Goal: Task Accomplishment & Management: Complete application form

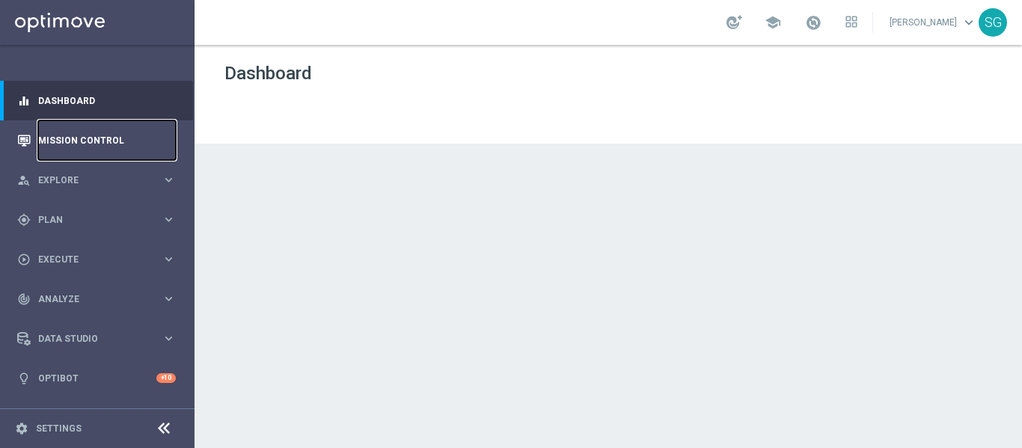
click at [85, 137] on link "Mission Control" at bounding box center [107, 140] width 138 height 40
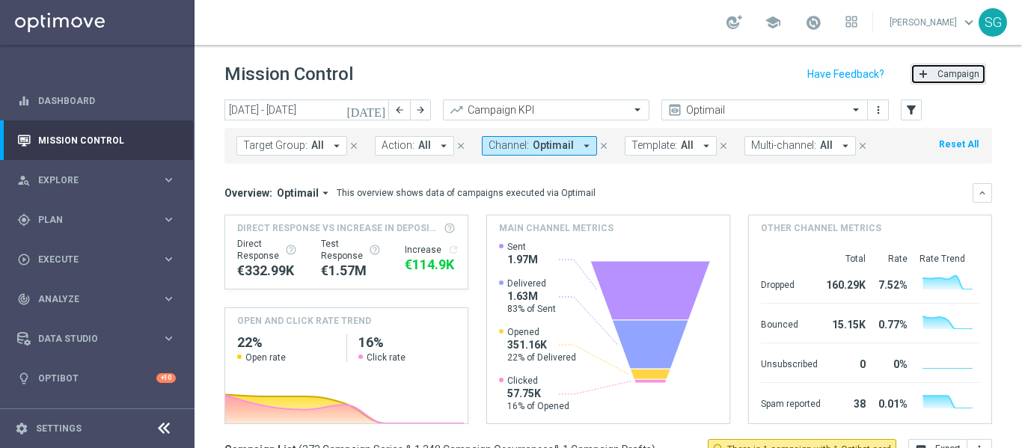
click at [937, 70] on span "Campaign" at bounding box center [958, 74] width 42 height 10
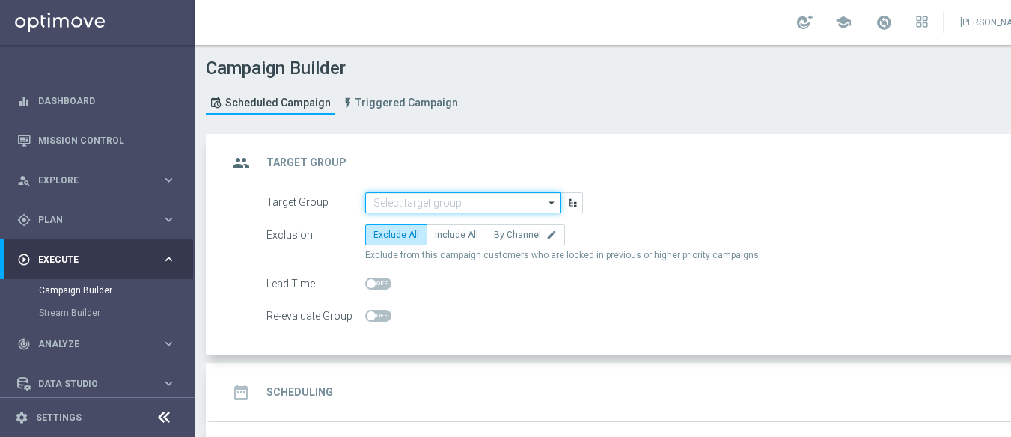
click at [418, 207] on input at bounding box center [462, 202] width 195 height 21
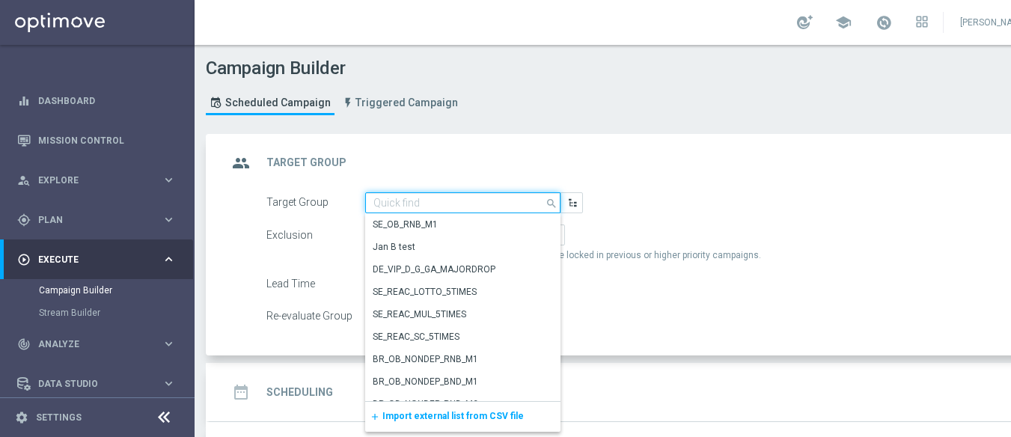
paste input "BR_SOL__DEPOSITORS__ALL_EMA_TAC_GM"
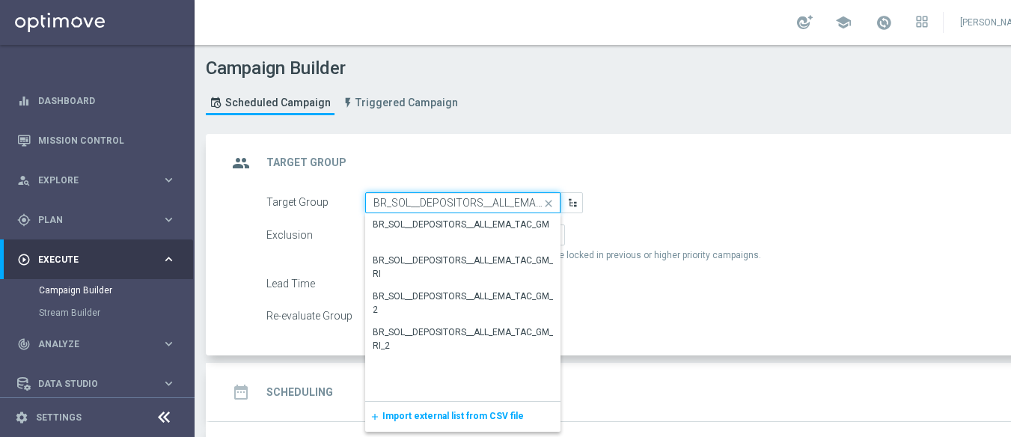
scroll to position [0, 32]
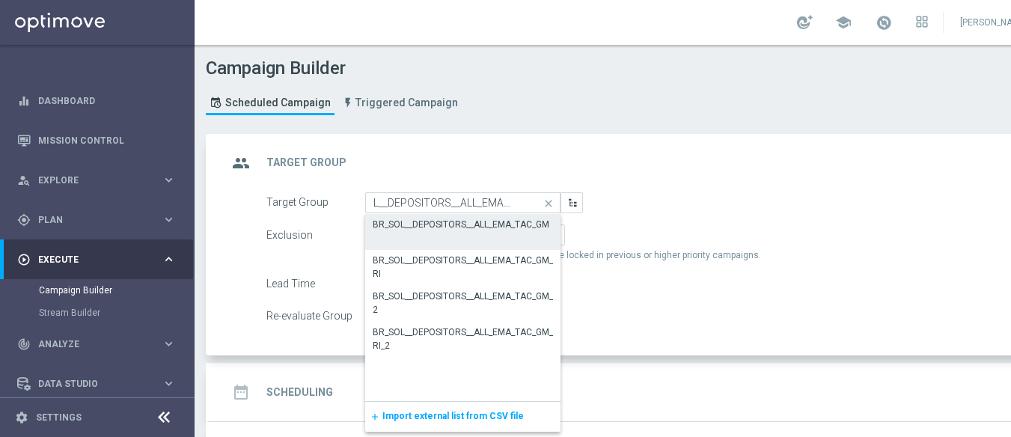
click at [427, 230] on div "BR_SOL__DEPOSITORS__ALL_EMA_TAC_GM" at bounding box center [461, 224] width 177 height 13
type input "BR_SOL__DEPOSITORS__ALL_EMA_TAC_GM"
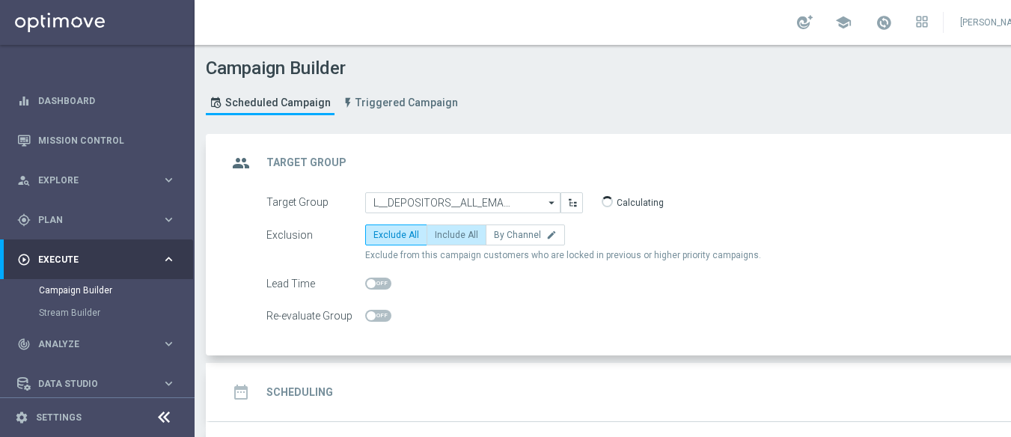
scroll to position [0, 0]
click at [441, 234] on span "Include All" at bounding box center [456, 235] width 43 height 10
click at [441, 234] on input "Include All" at bounding box center [440, 238] width 10 height 10
radio input "true"
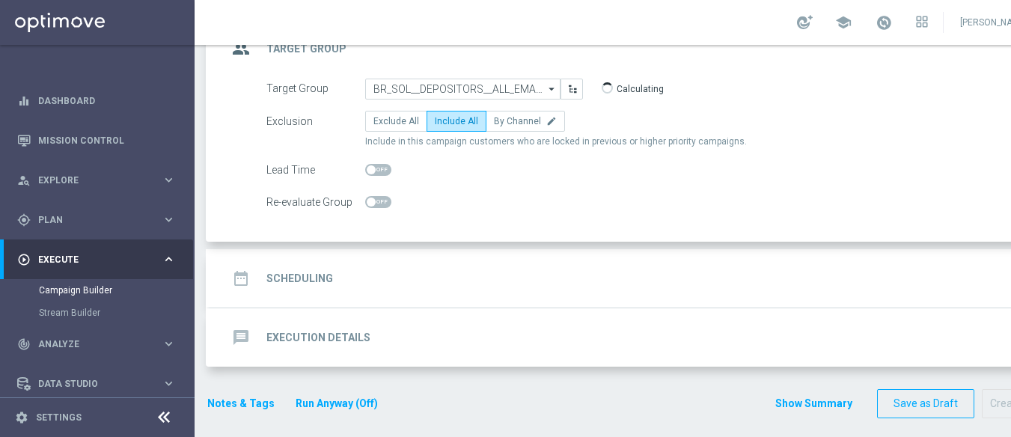
click at [472, 253] on div "date_range Scheduling keyboard_arrow_down" at bounding box center [645, 278] width 872 height 58
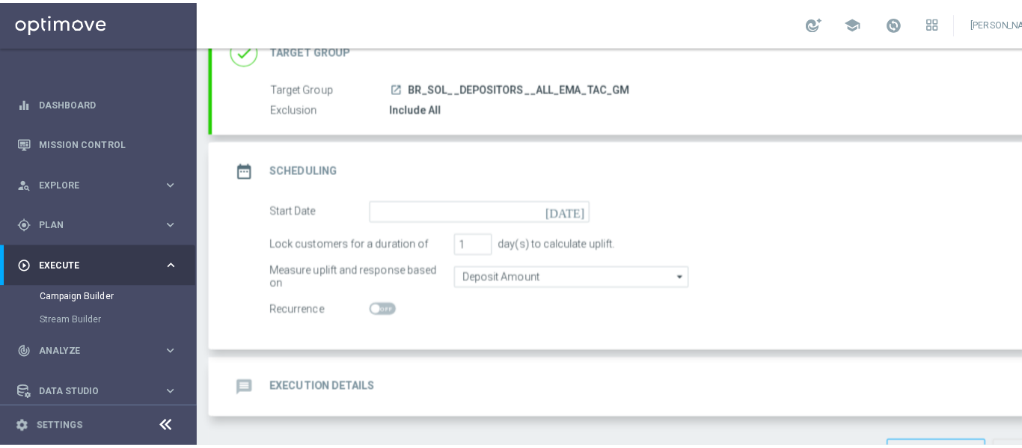
scroll to position [113, 0]
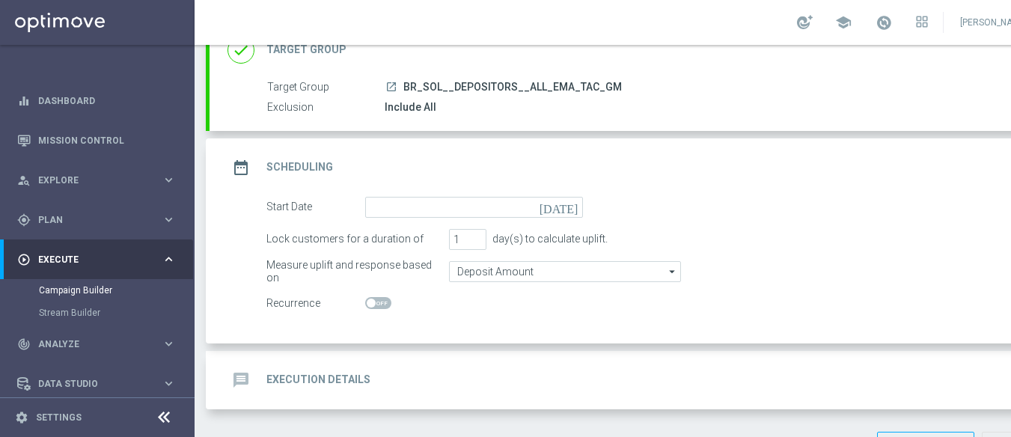
click at [166, 426] on icon at bounding box center [164, 418] width 18 height 18
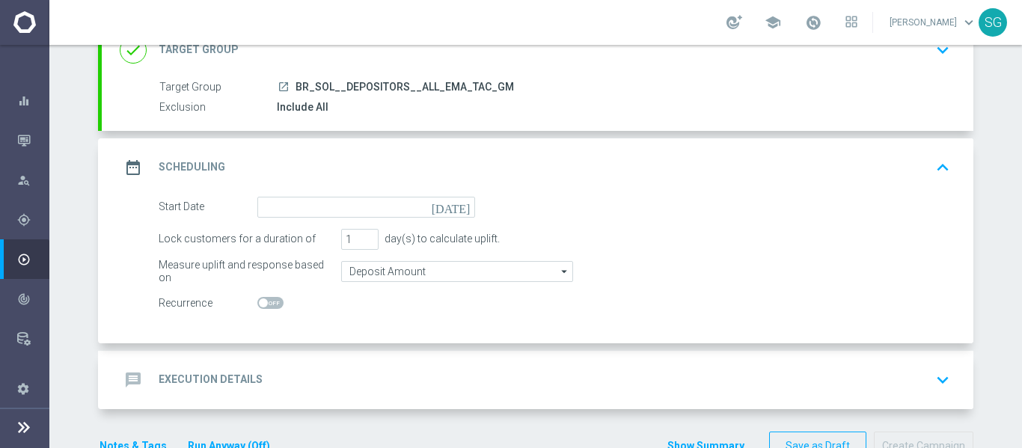
click at [453, 208] on icon "[DATE]" at bounding box center [454, 205] width 44 height 16
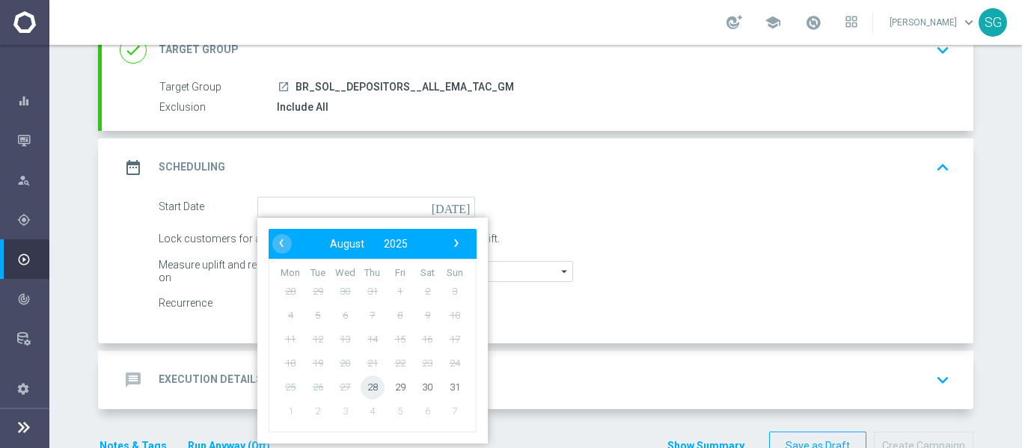
click at [373, 387] on span "28" at bounding box center [373, 387] width 24 height 24
type input "[DATE]"
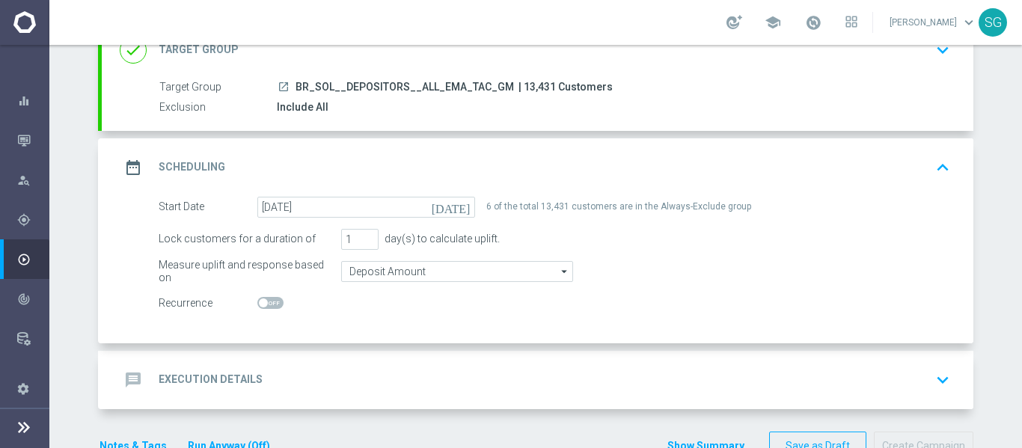
click at [367, 343] on div "Start Date [DATE] [DATE] 6 of the total 13,431 customers are in the Always-Excl…" at bounding box center [538, 270] width 872 height 147
click at [337, 364] on div "message Execution Details keyboard_arrow_down" at bounding box center [538, 380] width 872 height 58
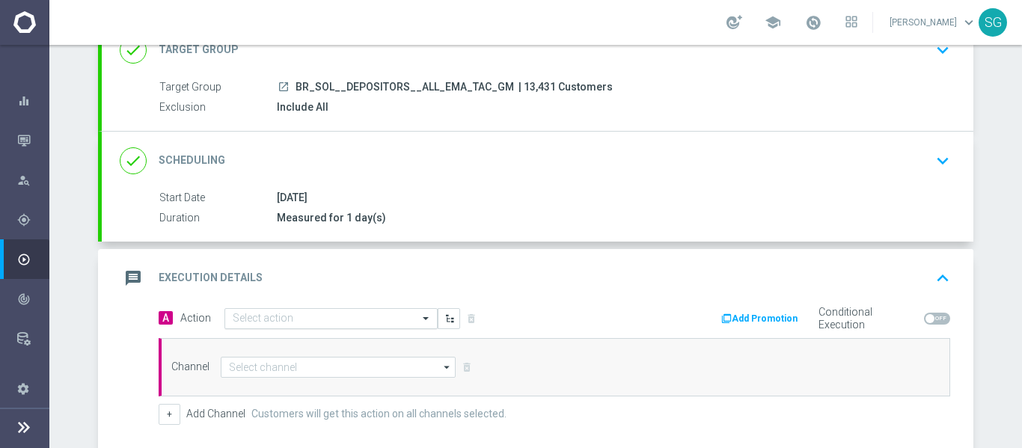
click at [334, 324] on input "text" at bounding box center [316, 319] width 167 height 13
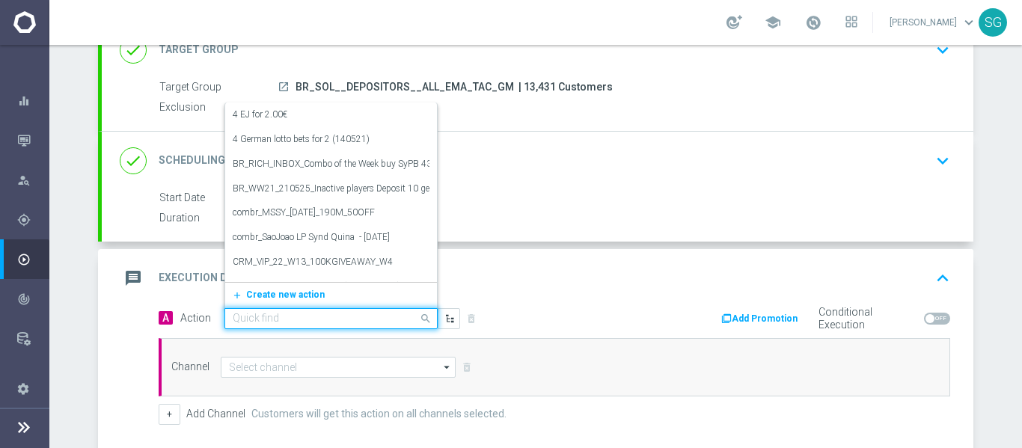
paste input "BR_SOL_GG_BB_SUGARSTORM_AUG__NVIP_EMA_TAC_GM"
type input "BR_SOL_GG_BB_SUGARSTORM_AUG__NVIP_EMA_TAC_GM"
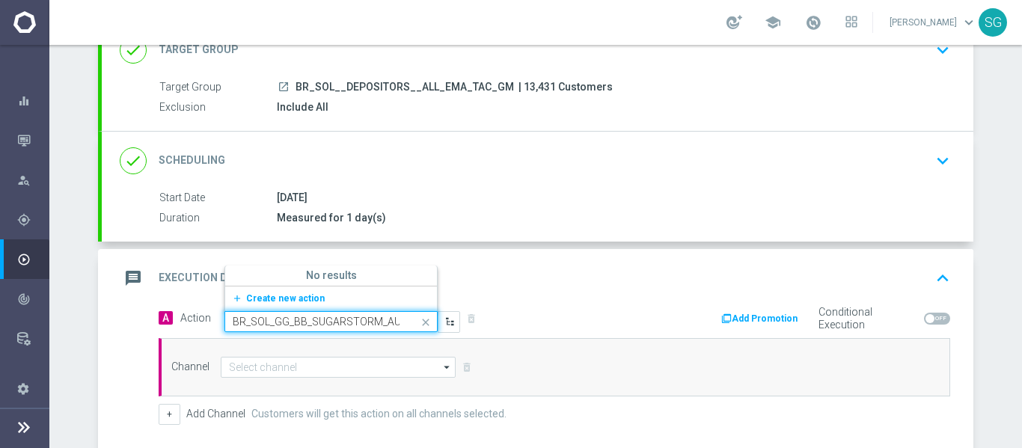
scroll to position [0, 107]
click at [307, 286] on div "add_new Create new action" at bounding box center [331, 298] width 212 height 25
click at [305, 295] on span "Create new action" at bounding box center [285, 298] width 79 height 10
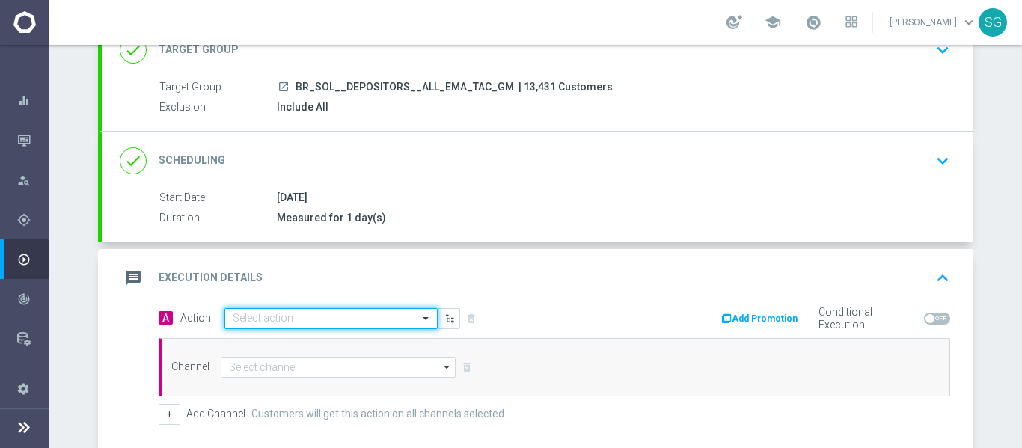
scroll to position [0, 0]
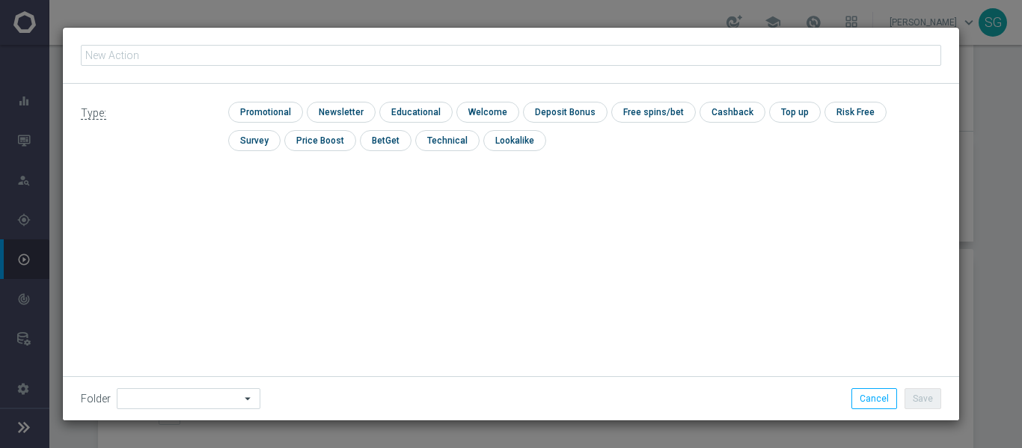
type input "BR_SOL_GG_BB_SUGARSTORM_AUG__NVIP_EMA_TAC_GM"
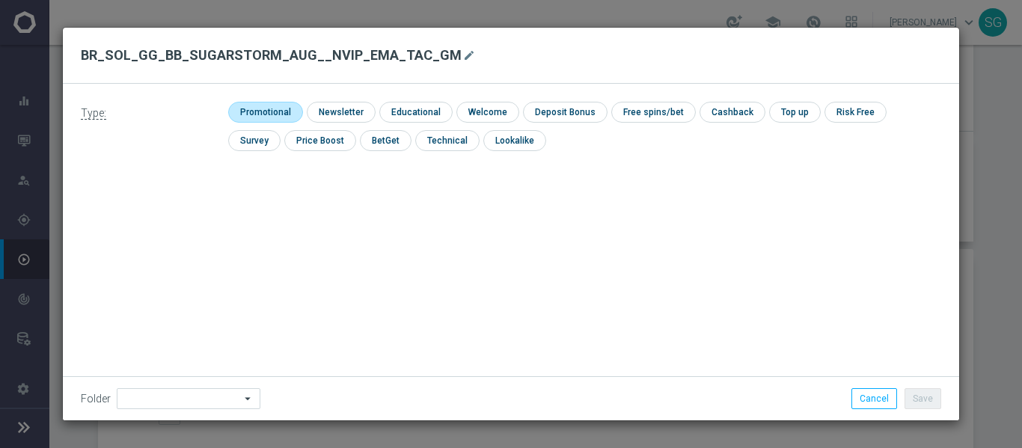
click at [267, 118] on input "checkbox" at bounding box center [263, 112] width 71 height 20
checkbox input "true"
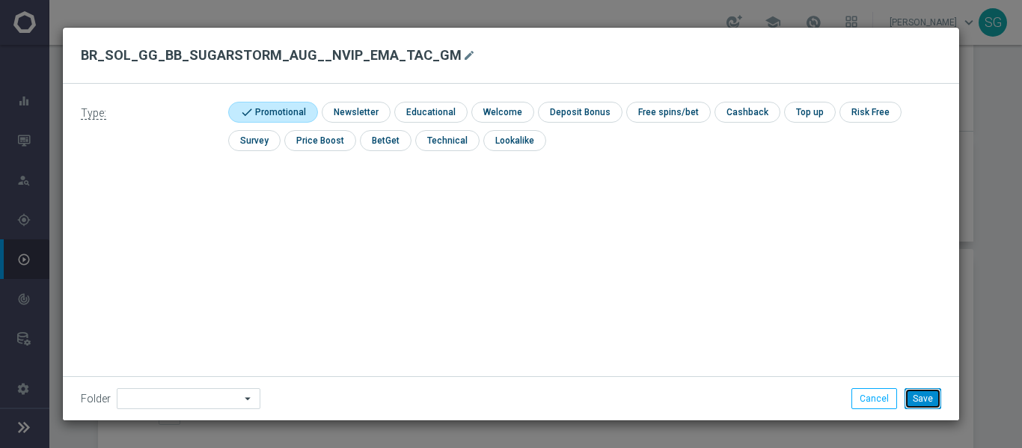
click at [922, 402] on button "Save" at bounding box center [923, 398] width 37 height 21
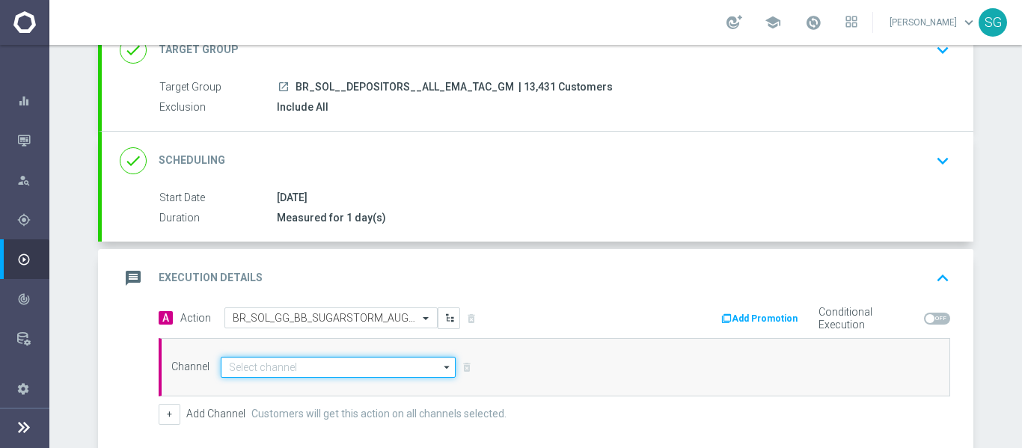
click at [364, 367] on input at bounding box center [338, 367] width 235 height 21
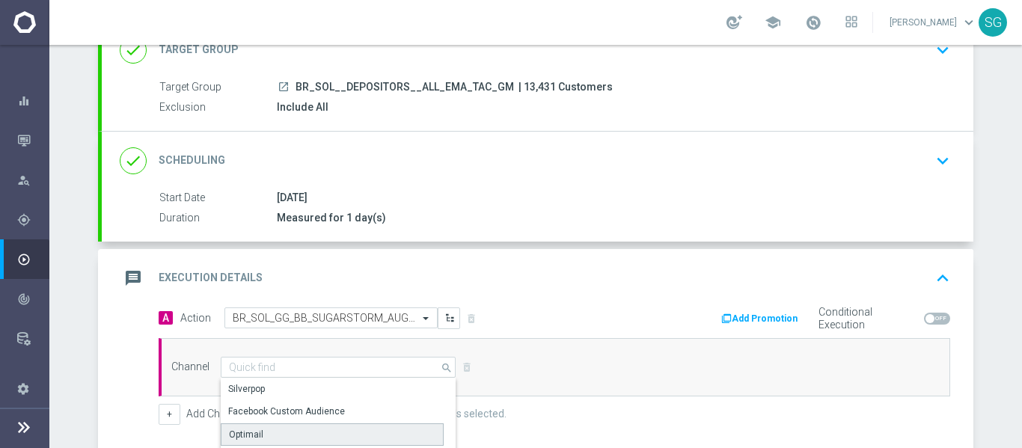
click at [253, 431] on div "Optimail" at bounding box center [246, 434] width 34 height 13
type input "Optimail"
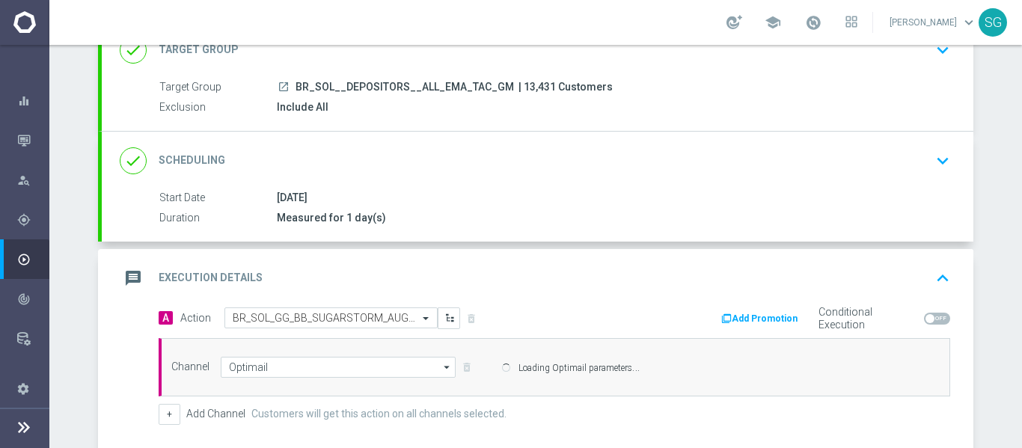
scroll to position [188, 0]
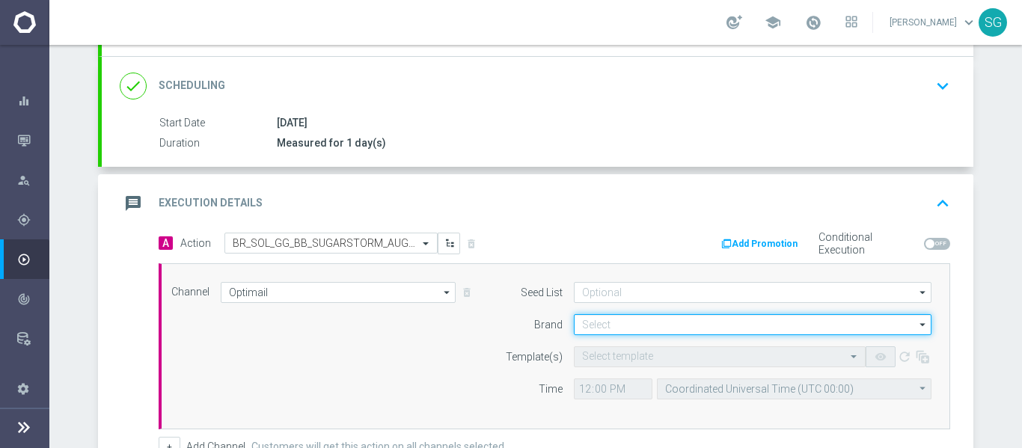
click at [581, 323] on input at bounding box center [753, 324] width 358 height 21
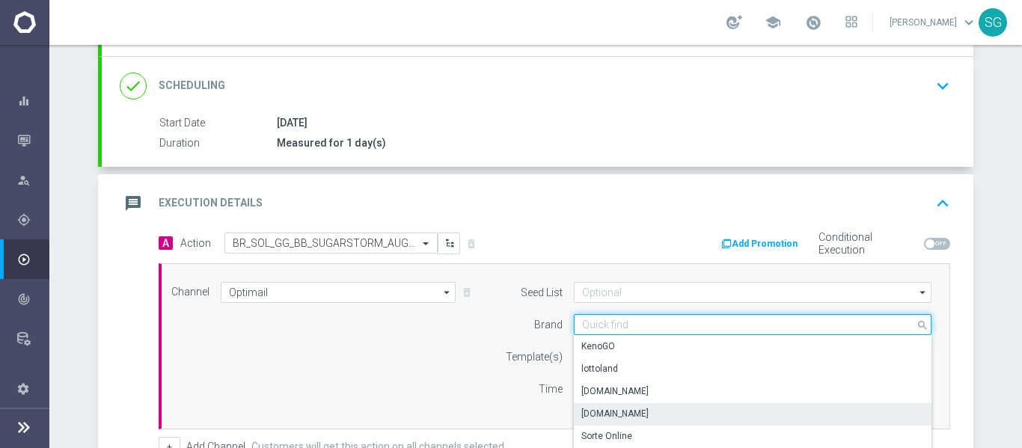
scroll to position [263, 0]
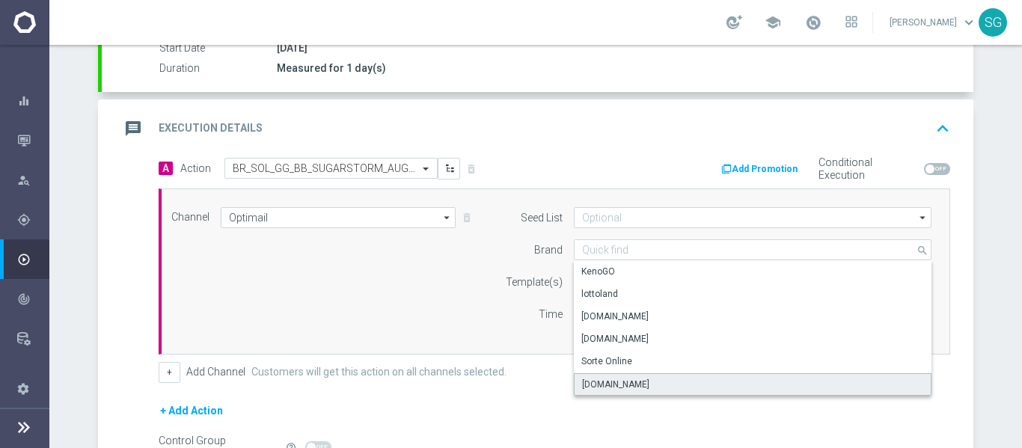
click at [621, 380] on div "[DOMAIN_NAME]" at bounding box center [615, 384] width 67 height 13
type input "[DOMAIN_NAME]"
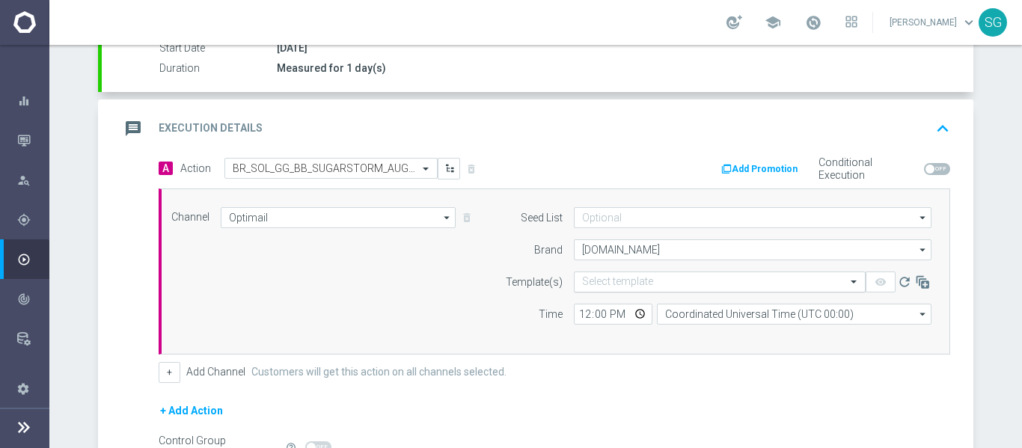
click at [602, 274] on div "Select template" at bounding box center [720, 282] width 292 height 21
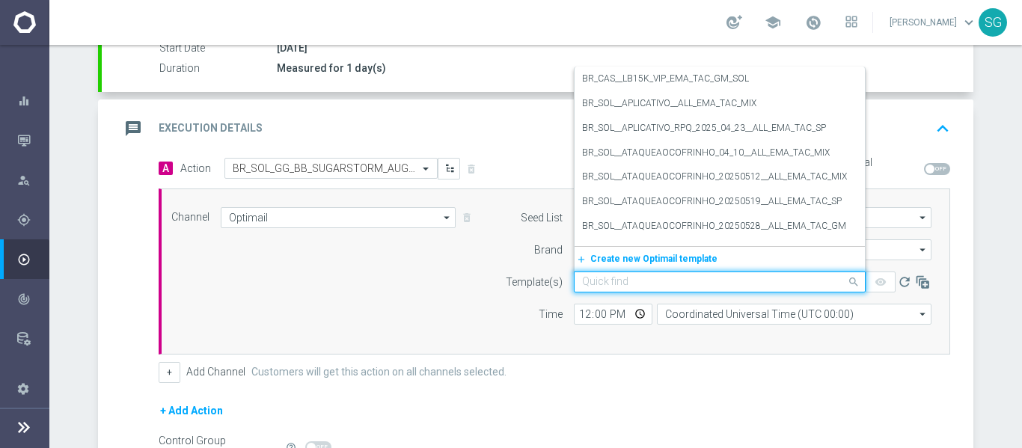
paste input "BR_SOL_GG_BB_SUGARSTORM_AUG__NVIP_EMA_TAC_GM"
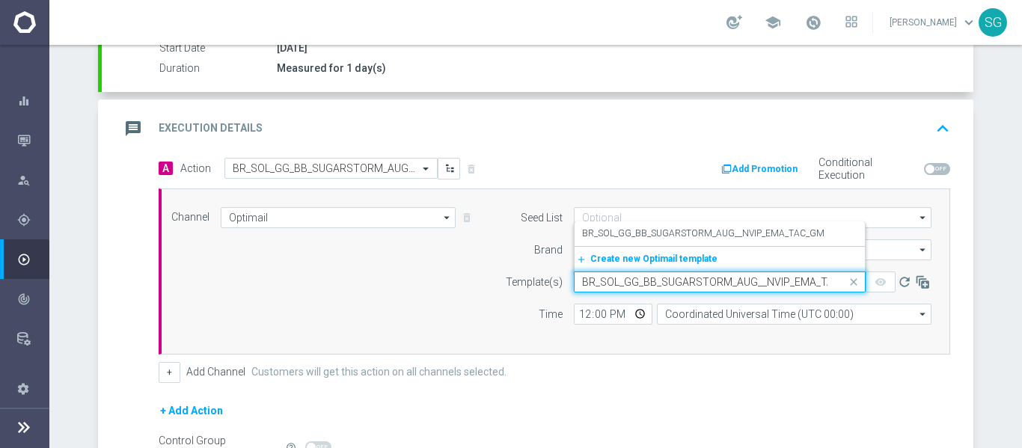
scroll to position [0, 28]
click at [667, 231] on label "BR_SOL_GG_BB_SUGARSTORM_AUG__NVIP_EMA_TAC_GM" at bounding box center [703, 233] width 242 height 13
type input "BR_SOL_GG_BB_SUGARSTORM_AUG__NVIP_EMA_TAC_GM"
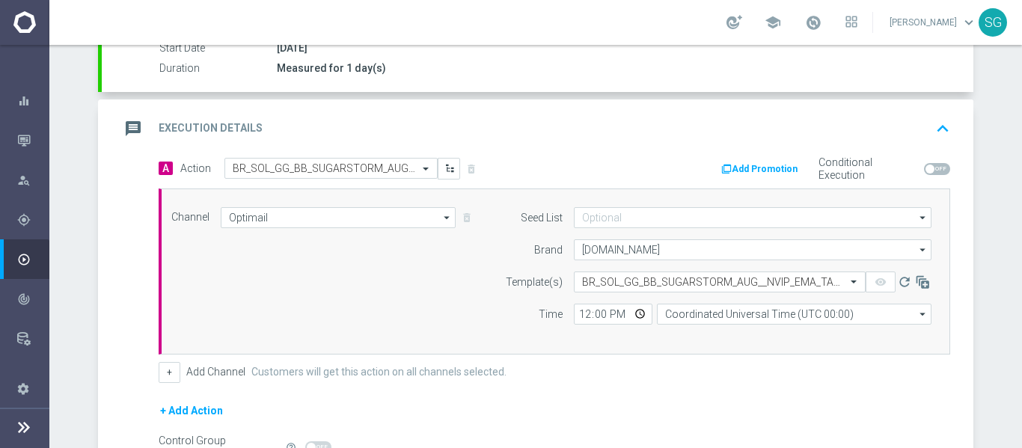
scroll to position [0, 0]
click at [578, 316] on input "12:00" at bounding box center [613, 314] width 79 height 21
type input "18:00"
click at [812, 307] on input "Coordinated Universal Time (UTC 00:00)" at bounding box center [794, 314] width 275 height 21
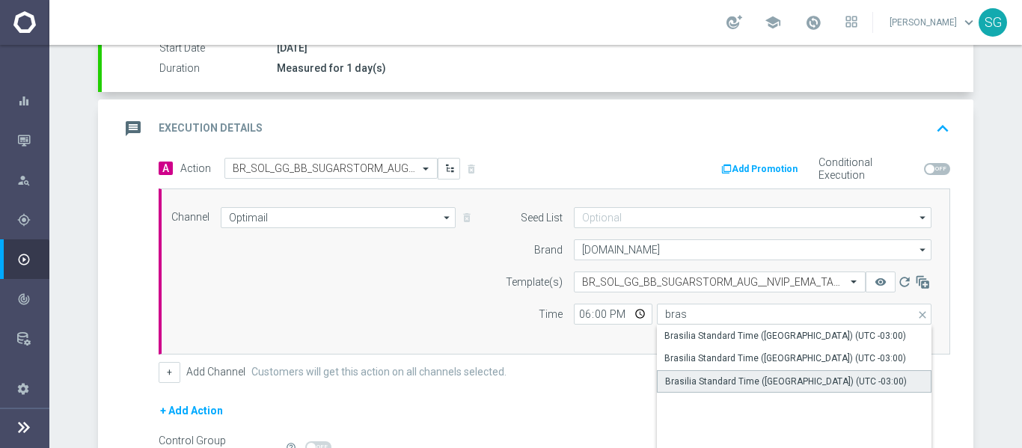
click at [706, 379] on div "Brasilia Standard Time ([GEOGRAPHIC_DATA]) (UTC -03:00)" at bounding box center [786, 381] width 242 height 13
type input "Brasilia Standard Time ([GEOGRAPHIC_DATA]) (UTC -03:00)"
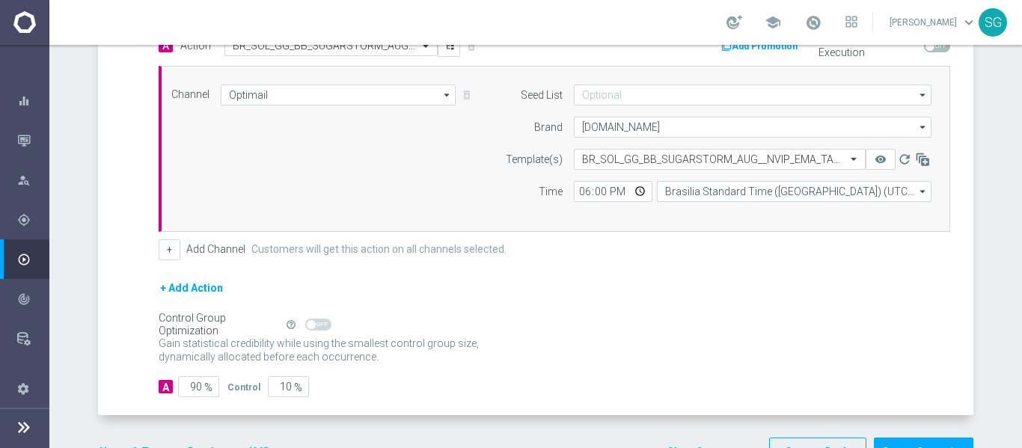
scroll to position [412, 0]
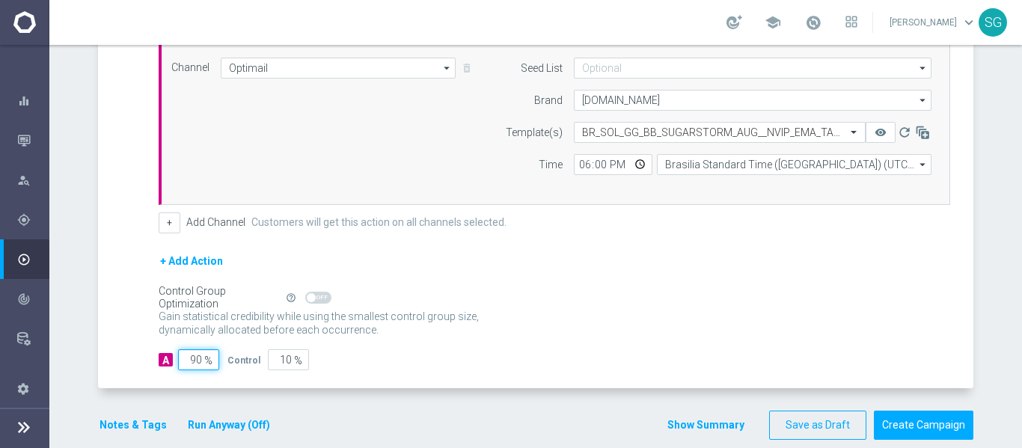
click at [195, 355] on input "90" at bounding box center [198, 359] width 41 height 21
click at [195, 354] on input "90" at bounding box center [198, 359] width 41 height 21
click at [194, 355] on input "90" at bounding box center [198, 359] width 41 height 21
type input "1"
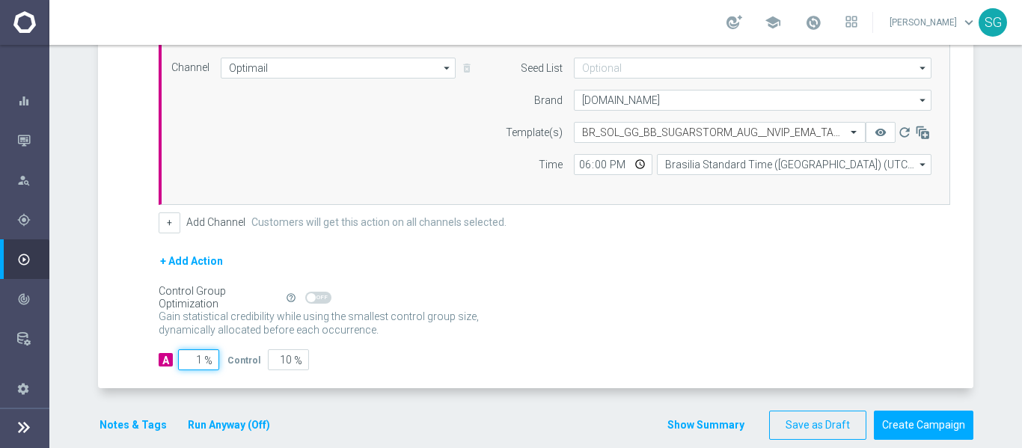
type input "99"
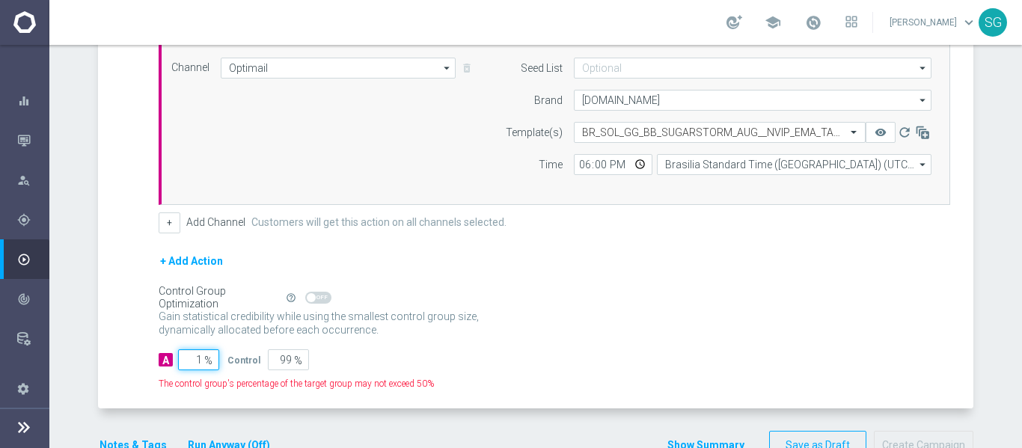
type input "10"
type input "90"
type input "100"
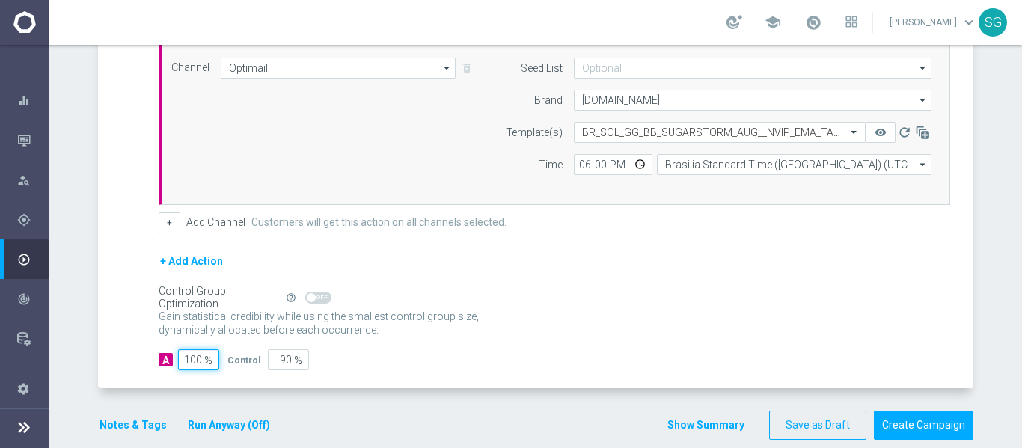
type input "0"
type input "100"
click at [89, 178] on section "done Target Group keyboard_arrow_down Target Group launch BR_SOL__DEPOSITORS__A…" at bounding box center [536, 88] width 898 height 733
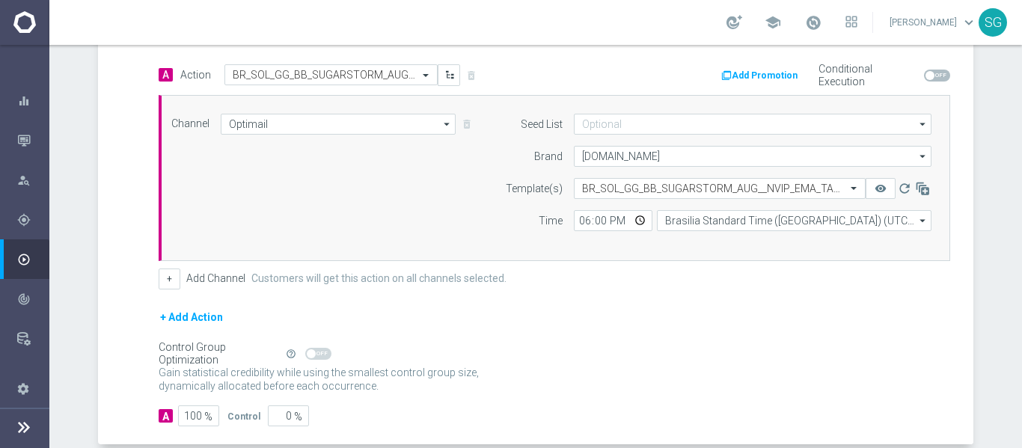
scroll to position [263, 0]
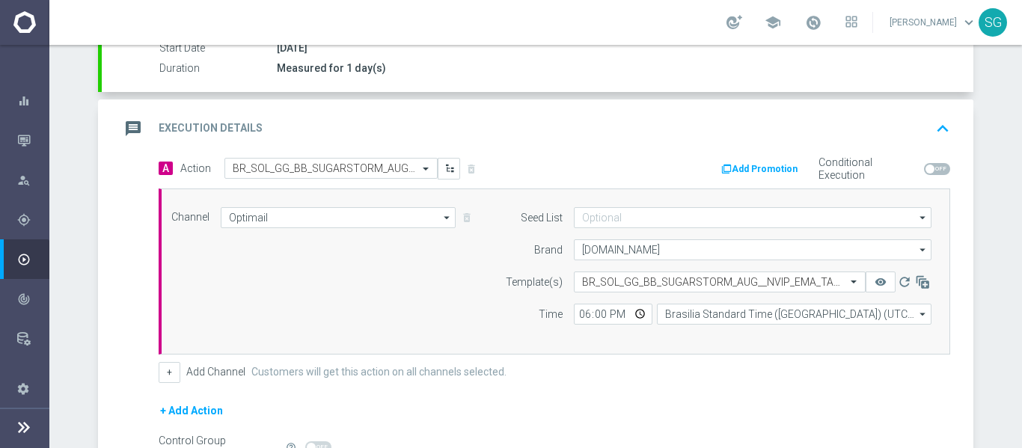
click at [352, 131] on div "message Execution Details keyboard_arrow_up" at bounding box center [538, 128] width 836 height 28
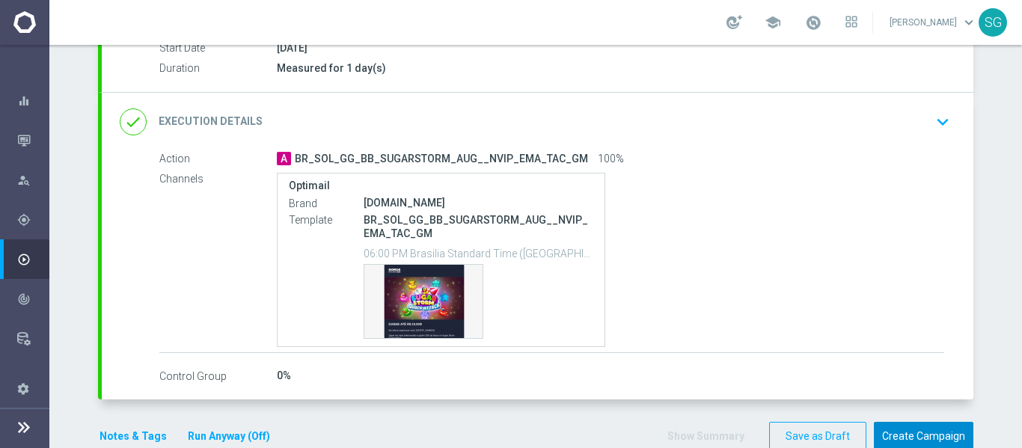
click at [895, 435] on button "Create Campaign" at bounding box center [924, 436] width 100 height 29
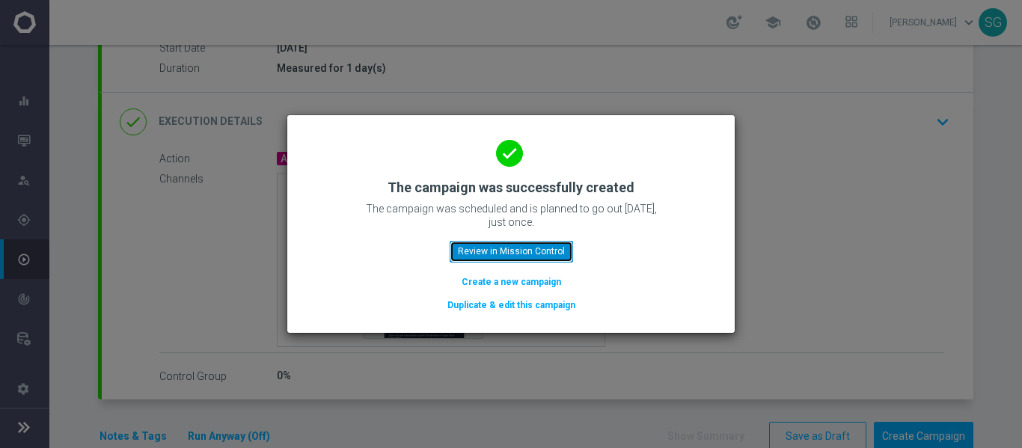
click at [546, 248] on button "Review in Mission Control" at bounding box center [511, 251] width 123 height 21
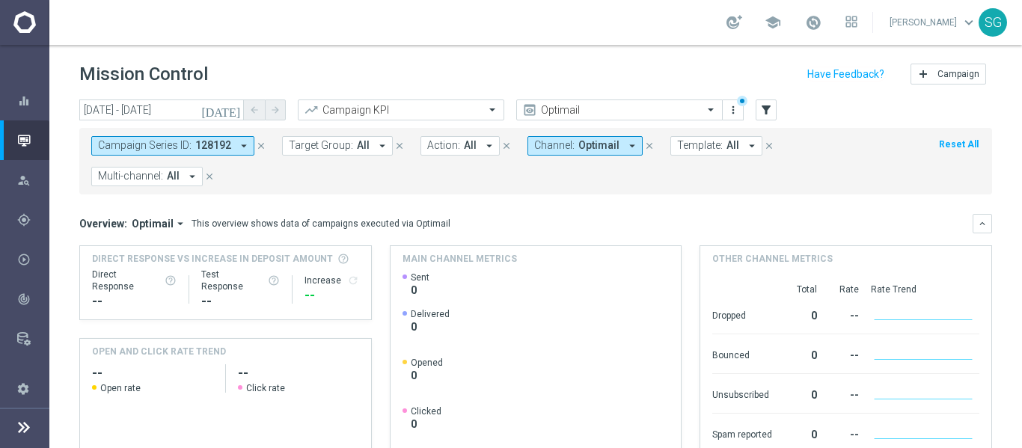
click at [23, 426] on icon at bounding box center [24, 427] width 18 height 18
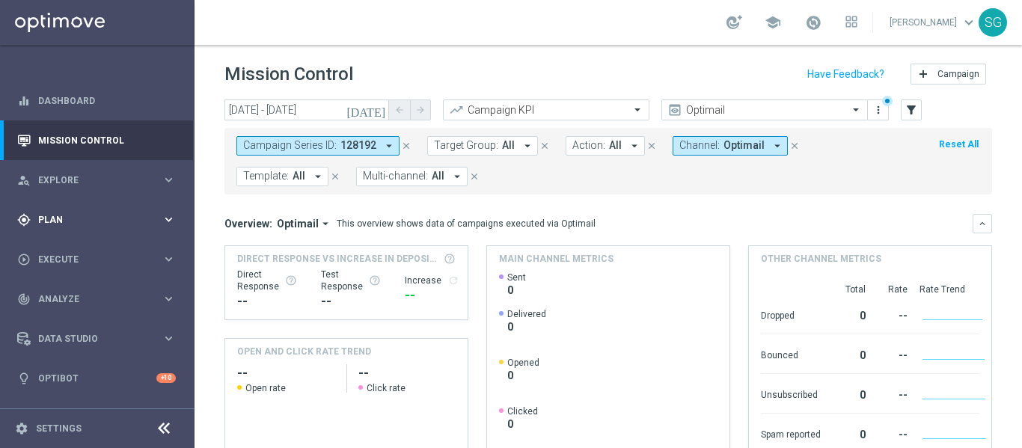
click at [63, 218] on span "Plan" at bounding box center [99, 219] width 123 height 9
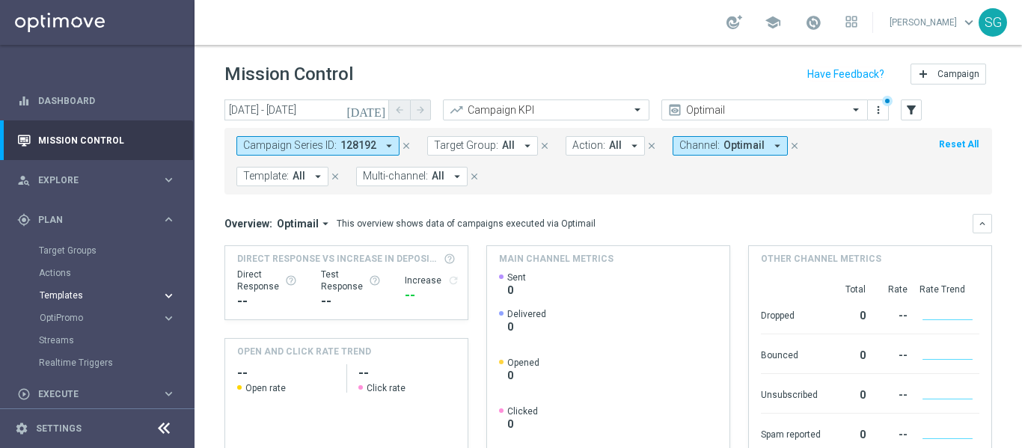
click at [70, 290] on button "Templates keyboard_arrow_right" at bounding box center [108, 296] width 138 height 12
click at [70, 304] on div "Templates keyboard_arrow_right Optimail OptiMobile In-App OptiMobile Push Embed…" at bounding box center [116, 366] width 154 height 152
click at [71, 312] on link "Optimail" at bounding box center [100, 318] width 109 height 12
